Goal: Use online tool/utility: Utilize a website feature to perform a specific function

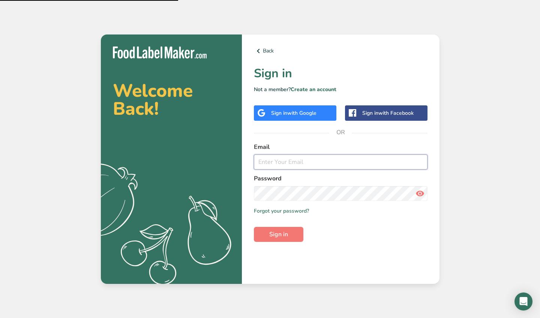
type input "customprovisionsaz@gmail.com"
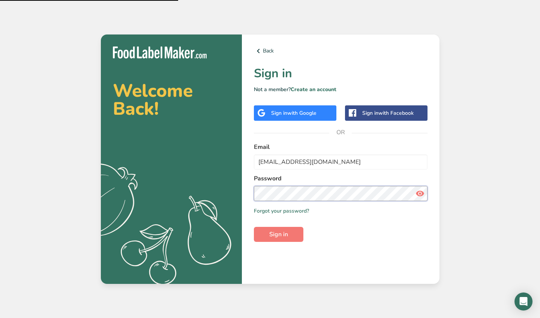
click at [278, 234] on button "Sign in" at bounding box center [278, 234] width 49 height 15
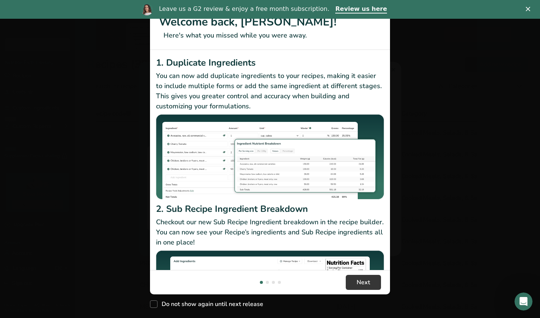
click at [528, 12] on div "Leave us a G2 review & enjoy a free month subscription. Review us here" at bounding box center [270, 9] width 540 height 13
click at [528, 9] on polygon "Close" at bounding box center [527, 9] width 4 height 4
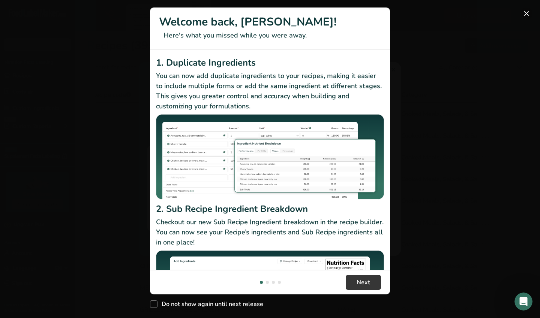
click at [531, 11] on button "New Features" at bounding box center [526, 13] width 12 height 12
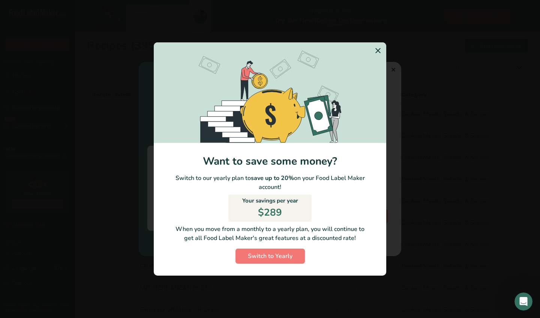
click at [379, 51] on icon "Switch to Yearly Modal" at bounding box center [377, 50] width 9 height 13
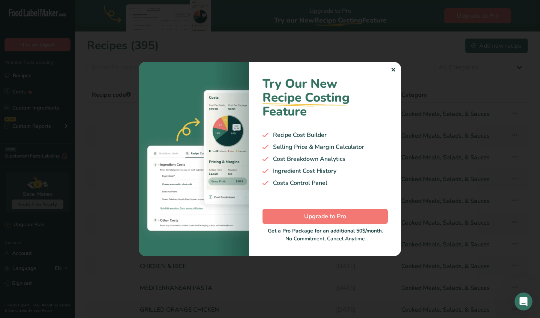
click at [396, 66] on div "Try Our New Recipe Costing .a-29{fill:none;stroke-linecap:round;stroke-width:3p…" at bounding box center [325, 159] width 152 height 194
click at [396, 69] on div "Try Our New Recipe Costing .a-29{fill:none;stroke-linecap:round;stroke-width:3p…" at bounding box center [325, 159] width 152 height 194
click at [393, 70] on div "✕" at bounding box center [392, 70] width 5 height 9
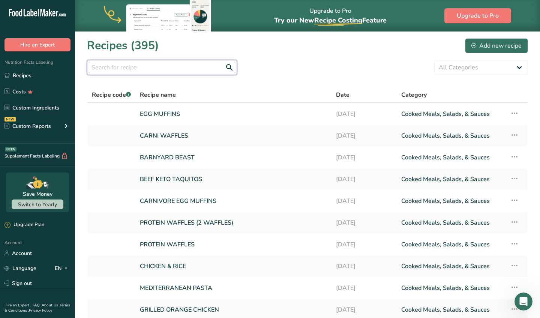
click at [193, 70] on input "text" at bounding box center [162, 67] width 150 height 15
type input "s"
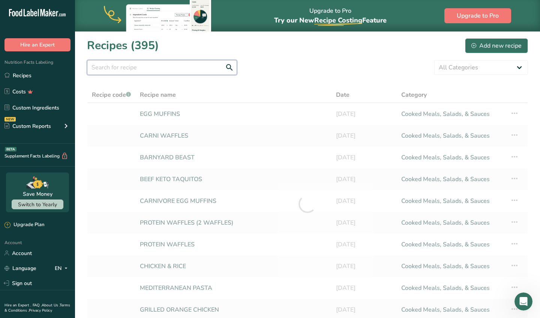
type input "d"
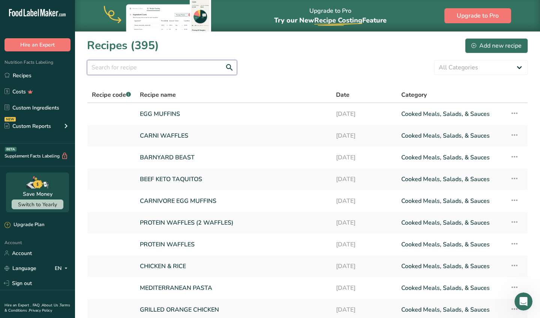
type input "v"
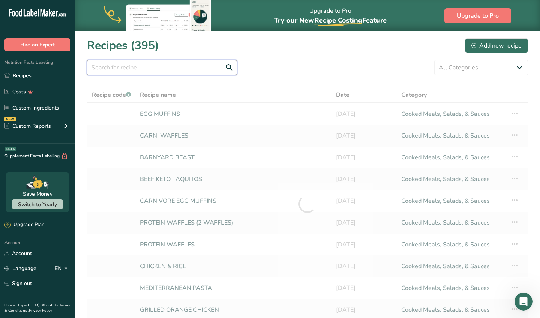
type input "d"
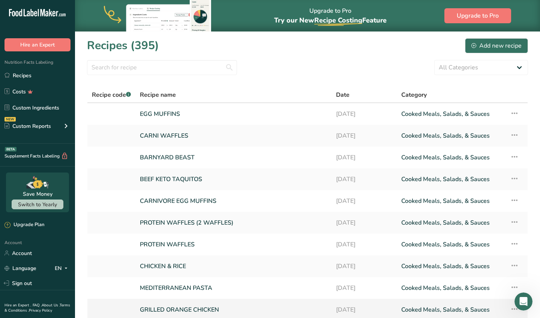
click at [221, 306] on link "GRILLED ORANGE CHICKEN" at bounding box center [233, 310] width 187 height 16
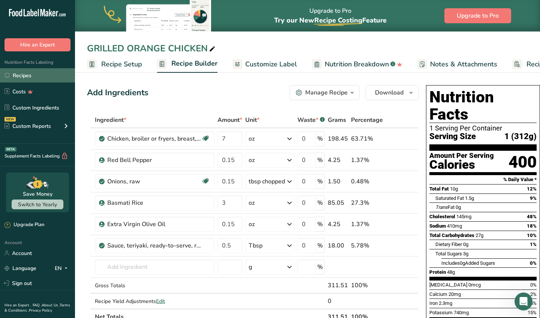
click at [31, 72] on link "Recipes" at bounding box center [37, 75] width 75 height 14
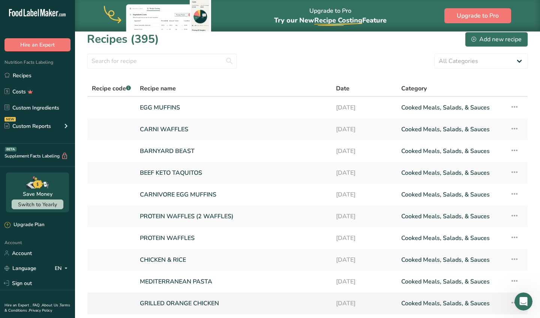
scroll to position [7, 0]
click at [304, 85] on div "Recipe name" at bounding box center [233, 88] width 187 height 9
